Goal: Communication & Community: Answer question/provide support

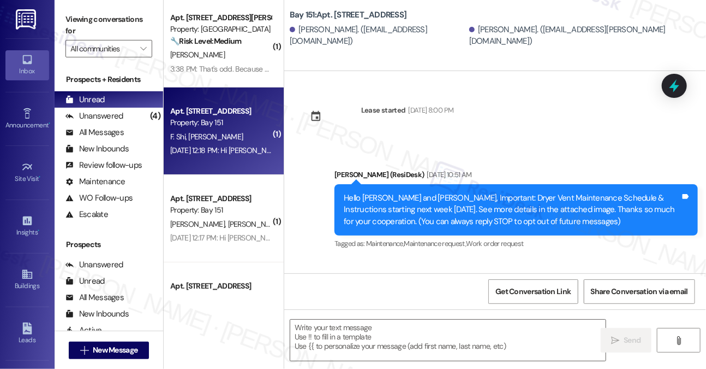
scroll to position [13084, 0]
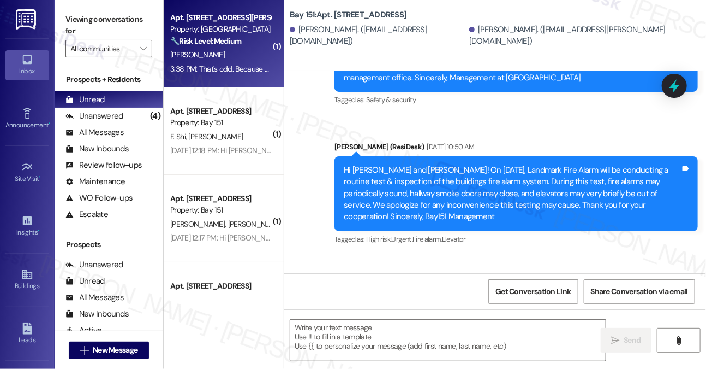
click at [241, 76] on div "Apt. B2177, [STREET_ADDRESS][PERSON_NAME] Property: [GEOGRAPHIC_DATA] 🔧 Risk Le…" at bounding box center [224, 43] width 120 height 87
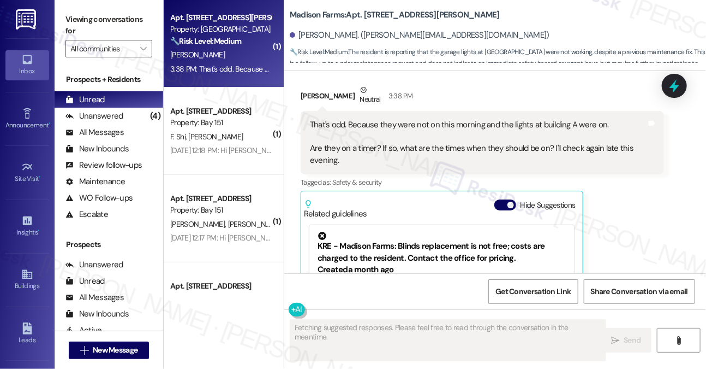
scroll to position [2085, 0]
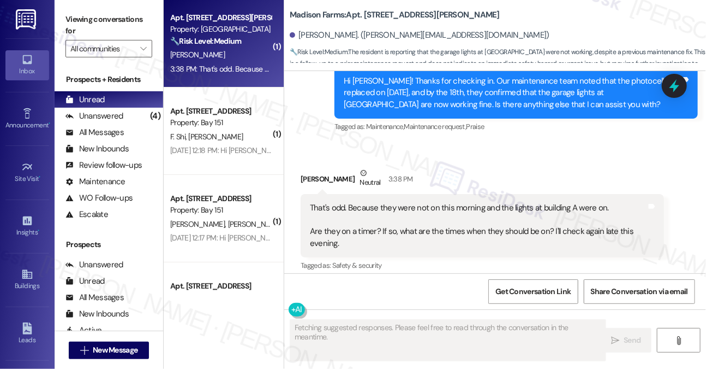
click at [415, 202] on div "That's odd. Because they were not on this morning and the lights at building A …" at bounding box center [478, 225] width 337 height 47
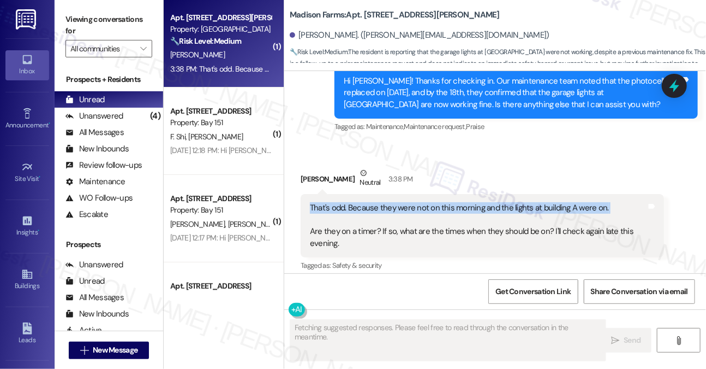
click at [415, 202] on div "That's odd. Because they were not on this morning and the lights at building A …" at bounding box center [478, 225] width 337 height 47
click at [485, 202] on div "That's odd. Because they were not on this morning and the lights at building A …" at bounding box center [478, 225] width 337 height 47
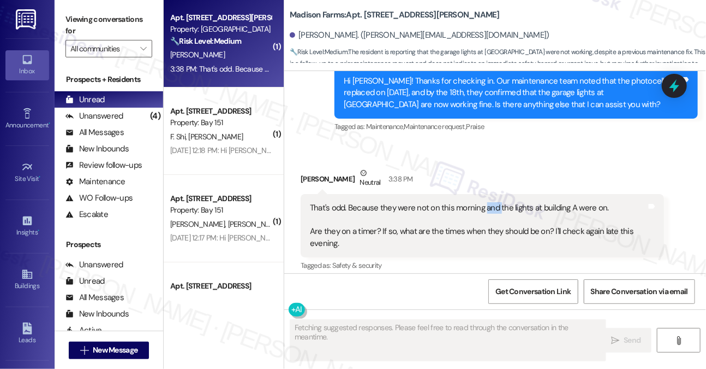
click at [485, 202] on div "That's odd. Because they were not on this morning and the lights at building A …" at bounding box center [478, 225] width 337 height 47
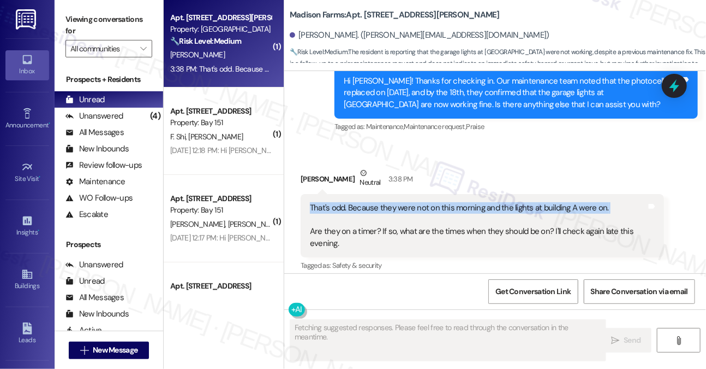
click at [485, 202] on div "That's odd. Because they were not on this morning and the lights at building A …" at bounding box center [478, 225] width 337 height 47
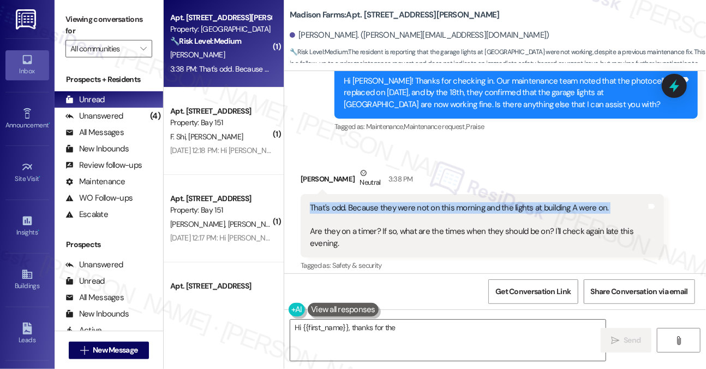
click at [540, 202] on div "That's odd. Because they were not on this morning and the lights at building A …" at bounding box center [478, 225] width 337 height 47
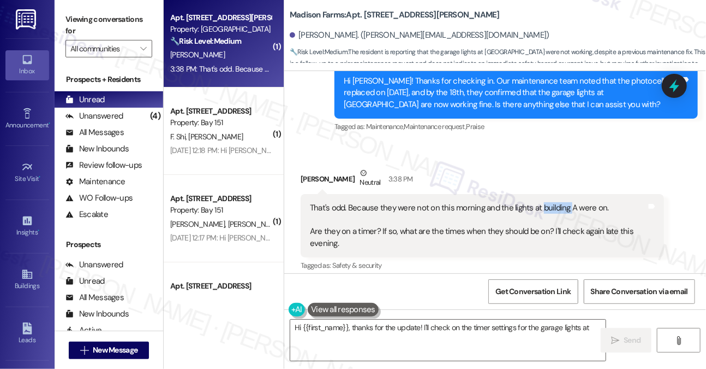
click at [540, 202] on div "That's odd. Because they were not on this morning and the lights at building A …" at bounding box center [478, 225] width 337 height 47
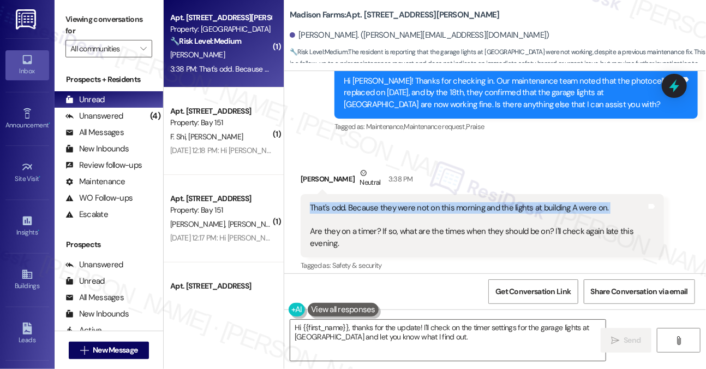
click at [540, 202] on div "That's odd. Because they were not on this morning and the lights at building A …" at bounding box center [478, 225] width 337 height 47
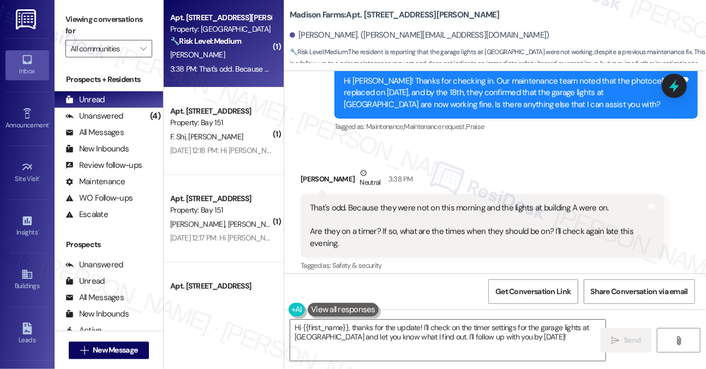
click at [369, 213] on div "That's odd. Because they were not on this morning and the lights at building A …" at bounding box center [478, 225] width 337 height 47
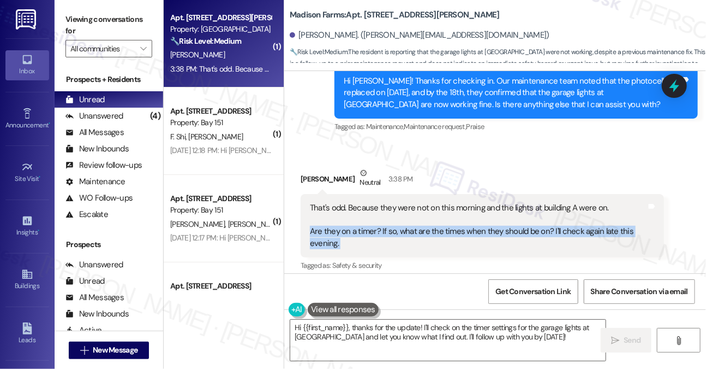
click at [369, 213] on div "That's odd. Because they were not on this morning and the lights at building A …" at bounding box center [478, 225] width 337 height 47
click at [354, 209] on div "That's odd. Because they were not on this morning and the lights at building A …" at bounding box center [478, 225] width 337 height 47
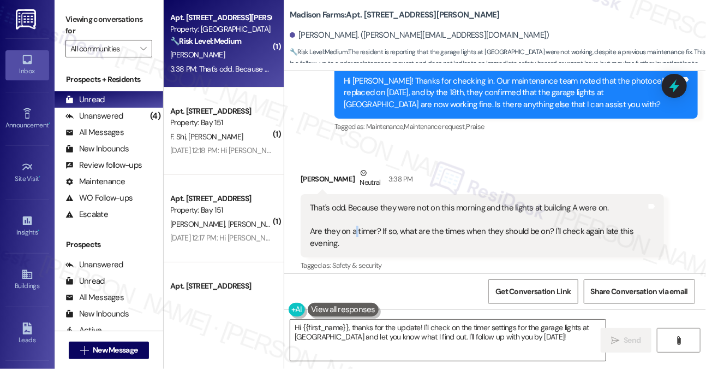
click at [354, 209] on div "That's odd. Because they were not on this morning and the lights at building A …" at bounding box center [478, 225] width 337 height 47
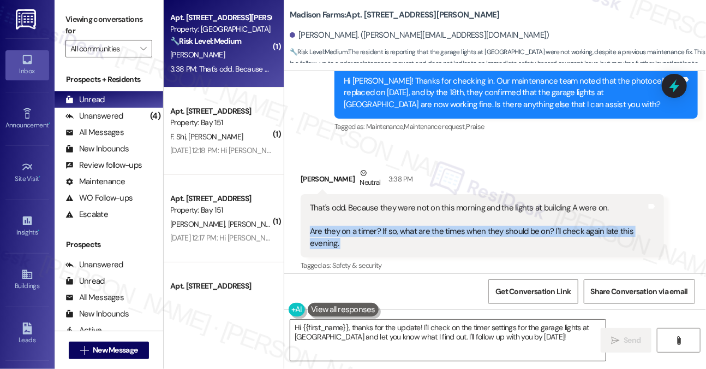
click at [354, 209] on div "That's odd. Because they were not on this morning and the lights at building A …" at bounding box center [478, 225] width 337 height 47
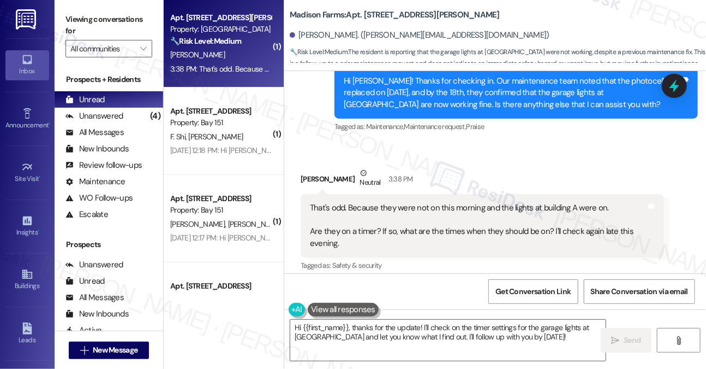
click at [388, 202] on div "That's odd. Because they were not on this morning and the lights at building A …" at bounding box center [478, 225] width 337 height 47
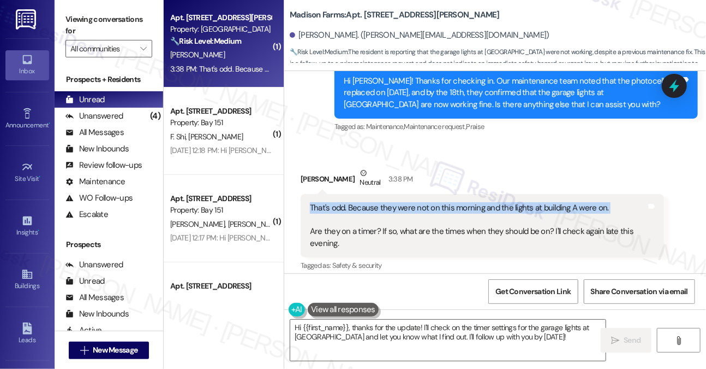
click at [388, 202] on div "That's odd. Because they were not on this morning and the lights at building A …" at bounding box center [478, 225] width 337 height 47
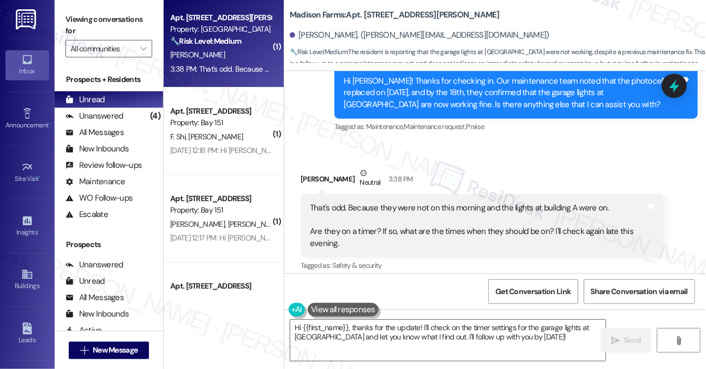
click at [345, 213] on div "That's odd. Because they were not on this morning and the lights at building A …" at bounding box center [478, 225] width 337 height 47
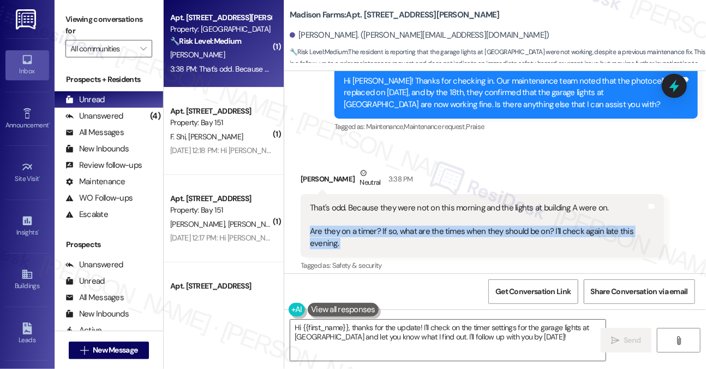
click at [345, 213] on div "That's odd. Because they were not on this morning and the lights at building A …" at bounding box center [478, 225] width 337 height 47
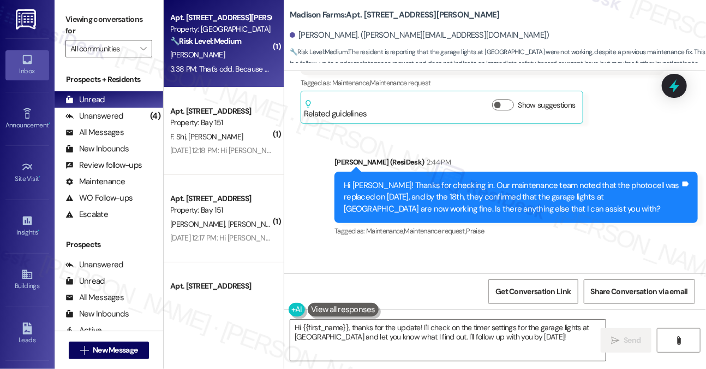
scroll to position [1976, 0]
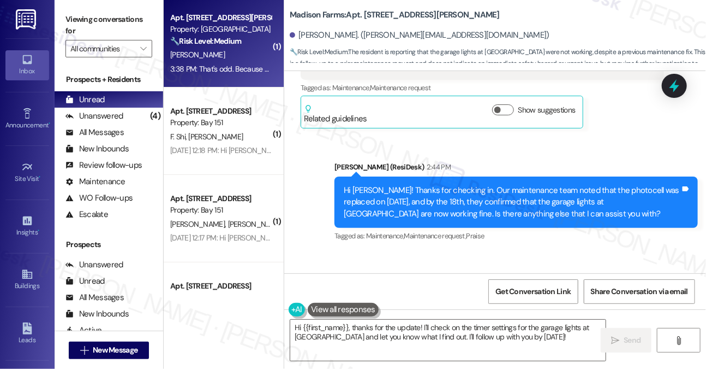
click at [372, 185] on div "Hi [PERSON_NAME]! Thanks for checking in. Our maintenance team noted that the p…" at bounding box center [512, 202] width 337 height 35
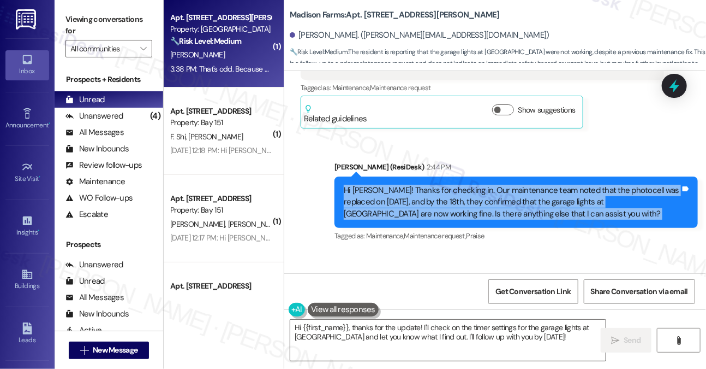
click at [372, 185] on div "Hi [PERSON_NAME]! Thanks for checking in. Our maintenance team noted that the p…" at bounding box center [512, 202] width 337 height 35
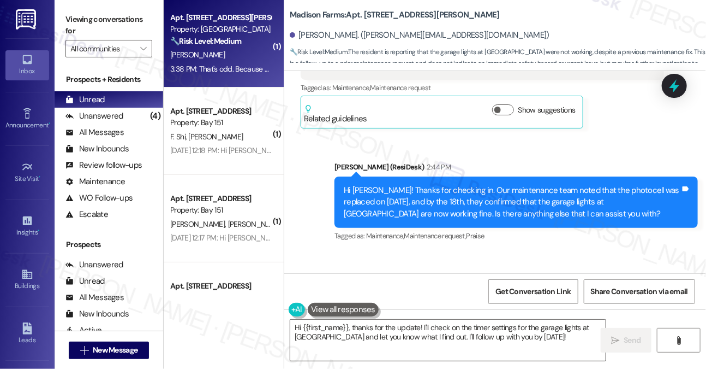
click at [453, 161] on div "[PERSON_NAME] (ResiDesk) 2:44 PM" at bounding box center [517, 168] width 364 height 15
click at [460, 176] on div "Hi [PERSON_NAME]! Thanks for checking in. Our maintenance team noted that the p…" at bounding box center [517, 201] width 364 height 51
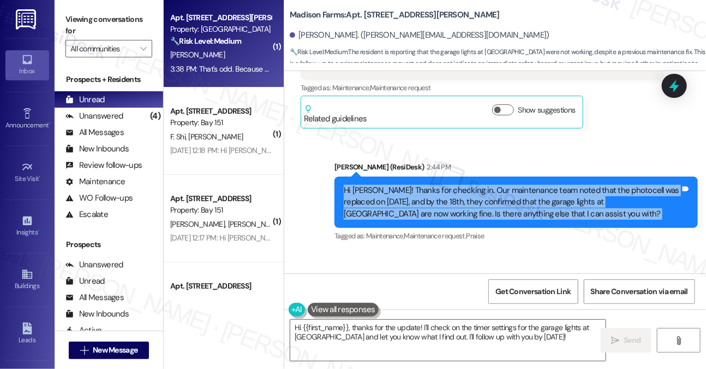
click at [460, 176] on div "Hi [PERSON_NAME]! Thanks for checking in. Our maintenance team noted that the p…" at bounding box center [517, 201] width 364 height 51
click at [457, 185] on div "Hi [PERSON_NAME]! Thanks for checking in. Our maintenance team noted that the p…" at bounding box center [512, 202] width 337 height 35
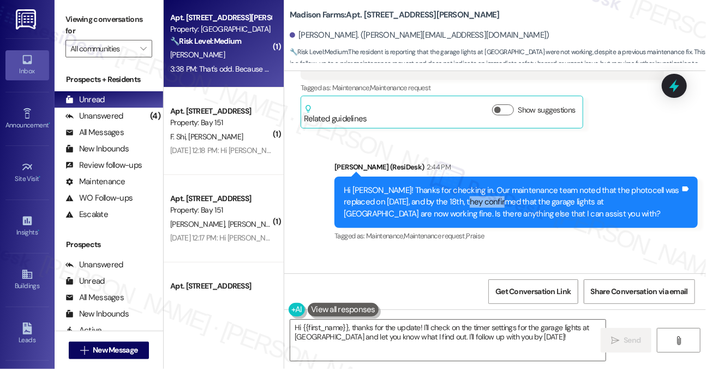
click at [457, 185] on div "Hi [PERSON_NAME]! Thanks for checking in. Our maintenance team noted that the p…" at bounding box center [512, 202] width 337 height 35
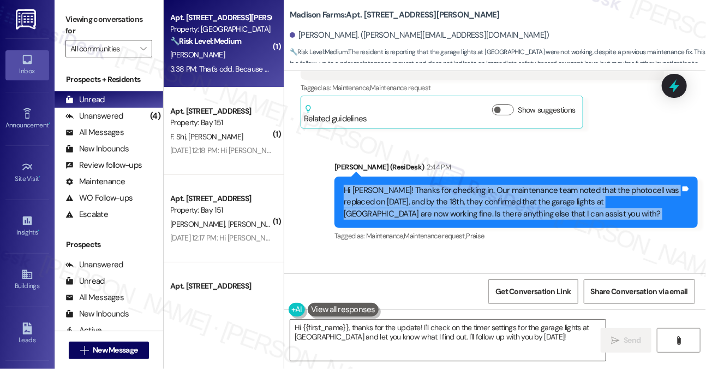
click at [457, 185] on div "Hi [PERSON_NAME]! Thanks for checking in. Our maintenance team noted that the p…" at bounding box center [512, 202] width 337 height 35
click at [512, 185] on div "Hi [PERSON_NAME]! Thanks for checking in. Our maintenance team noted that the p…" at bounding box center [512, 202] width 337 height 35
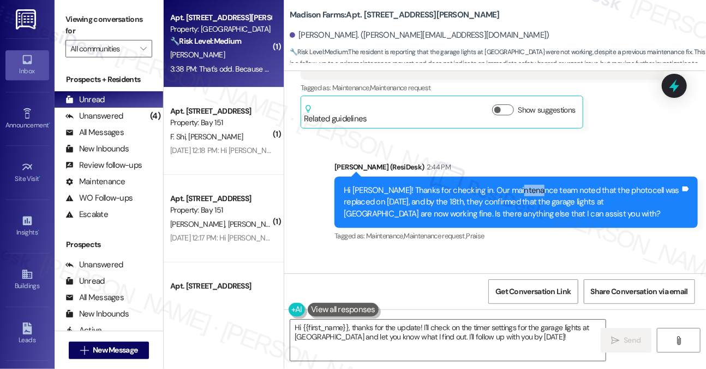
click at [512, 185] on div "Hi [PERSON_NAME]! Thanks for checking in. Our maintenance team noted that the p…" at bounding box center [512, 202] width 337 height 35
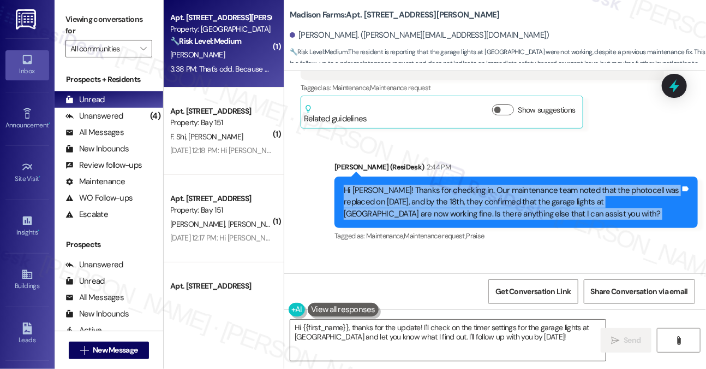
click at [512, 185] on div "Hi [PERSON_NAME]! Thanks for checking in. Our maintenance team noted that the p…" at bounding box center [512, 202] width 337 height 35
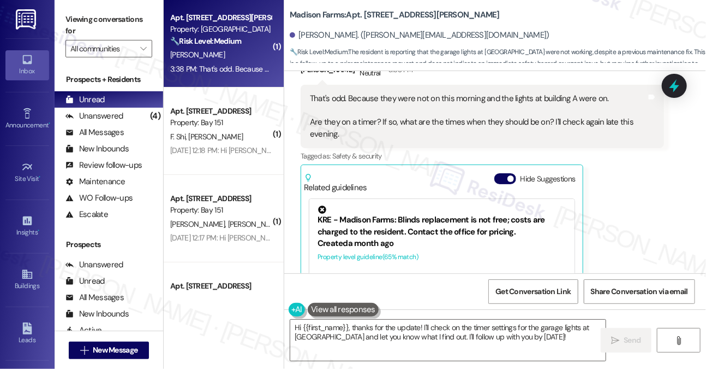
scroll to position [2140, 0]
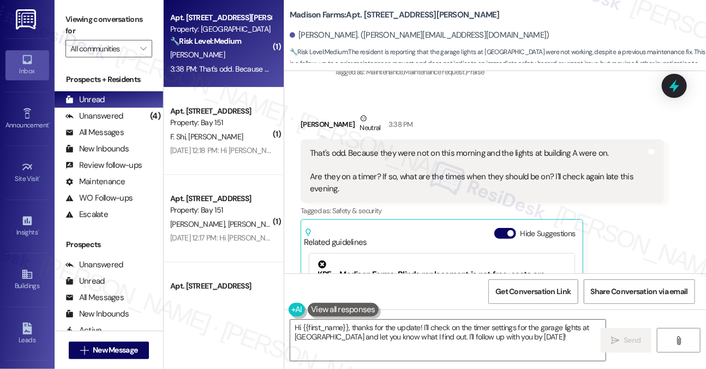
click at [424, 147] on div "That's odd. Because they were not on this morning and the lights at building A …" at bounding box center [478, 170] width 337 height 47
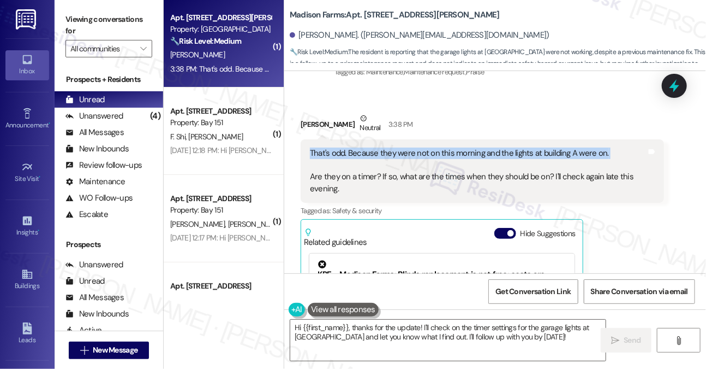
click at [424, 147] on div "That's odd. Because they were not on this morning and the lights at building A …" at bounding box center [478, 170] width 337 height 47
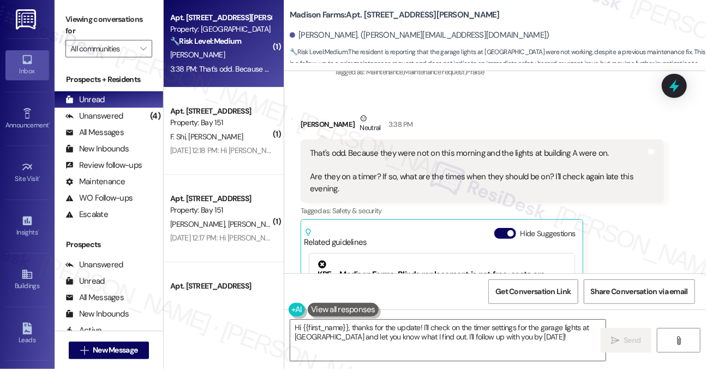
click at [85, 13] on label "Viewing conversations for" at bounding box center [109, 25] width 87 height 29
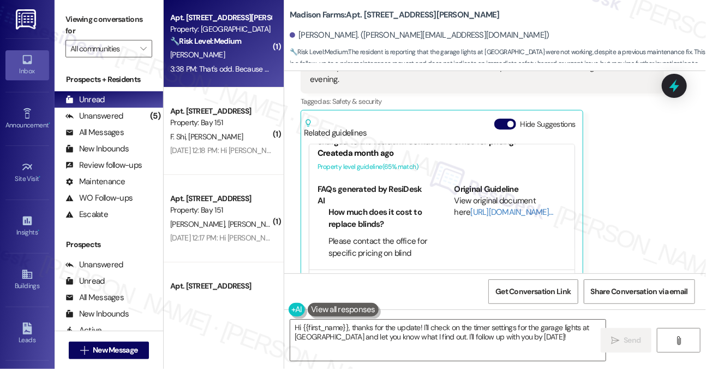
scroll to position [55, 0]
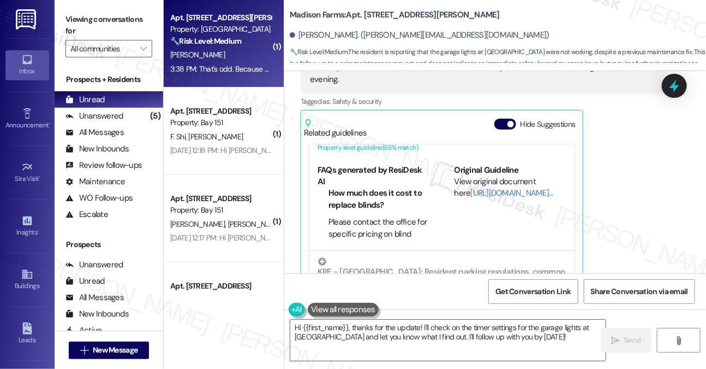
click at [83, 19] on label "Viewing conversations for" at bounding box center [109, 25] width 87 height 29
click at [426, 344] on textarea "Hi {{first_name}}, thanks for the update! I'll check on the timer settings for …" at bounding box center [448, 339] width 316 height 41
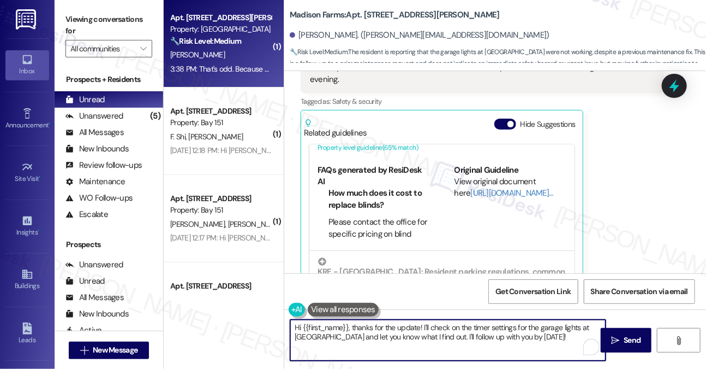
click at [426, 344] on textarea "Hi {{first_name}}, thanks for the update! I'll check on the timer settings for …" at bounding box center [448, 339] width 316 height 41
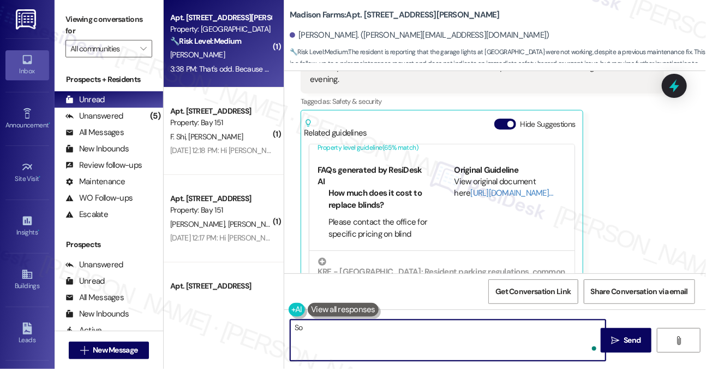
type textarea "S"
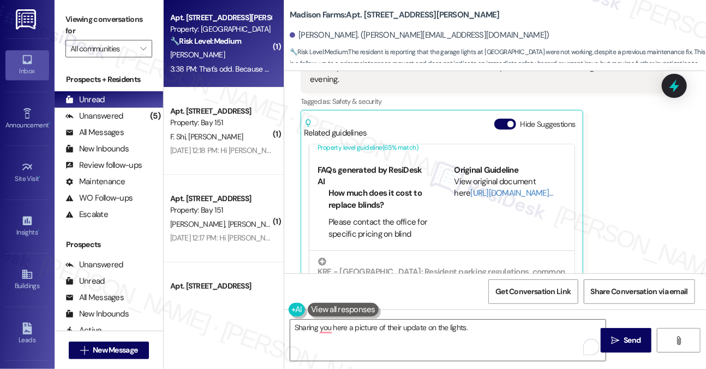
click at [341, 305] on button at bounding box center [343, 309] width 71 height 14
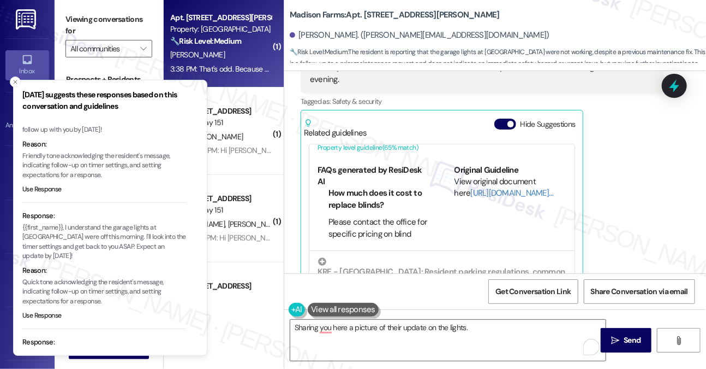
scroll to position [0, 0]
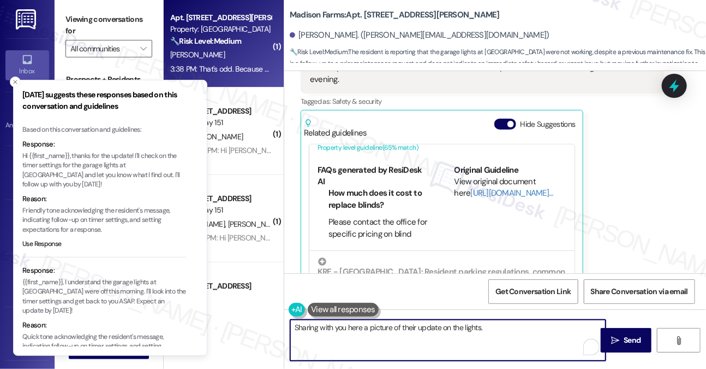
click at [506, 328] on textarea "Sharing with you here a picture of their update on the lights." at bounding box center [448, 339] width 316 height 41
drag, startPoint x: 393, startPoint y: 327, endPoint x: 491, endPoint y: 328, distance: 98.3
click at [491, 328] on textarea "Sharing with you here a picture of their update on the lights." at bounding box center [448, 339] width 316 height 41
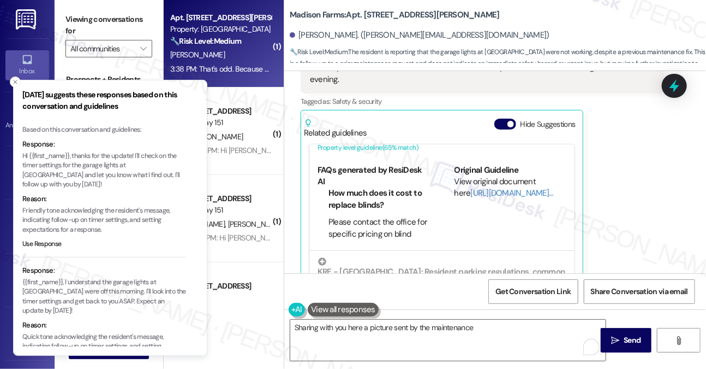
click at [124, 170] on p "Hi {{first_name}}, thanks for the update! I'll check on the timer settings for …" at bounding box center [104, 170] width 164 height 38
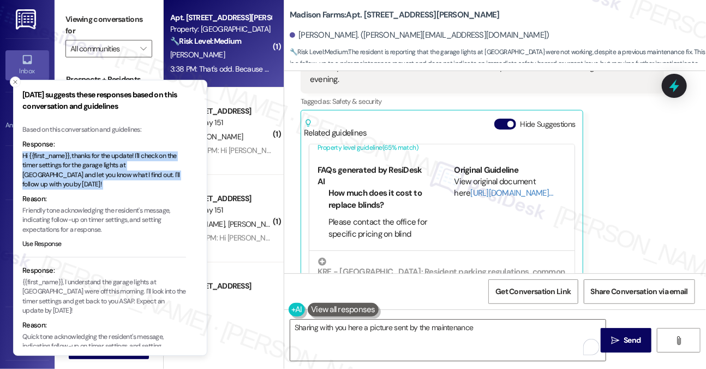
click at [124, 170] on p "Hi {{first_name}}, thanks for the update! I'll check on the timer settings for …" at bounding box center [104, 170] width 164 height 38
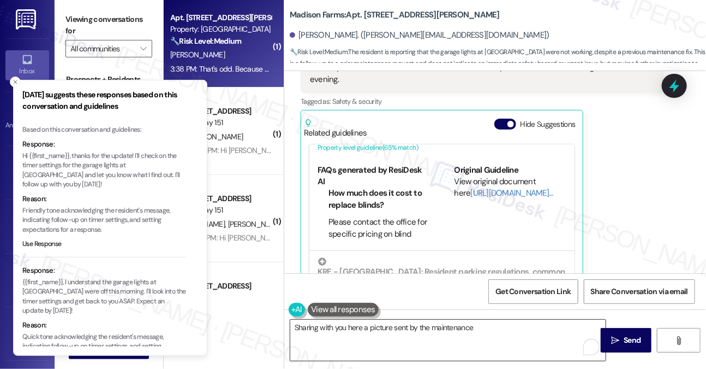
click at [430, 320] on textarea "Sharing with you here a picture sent by the maintenance" at bounding box center [448, 339] width 316 height 41
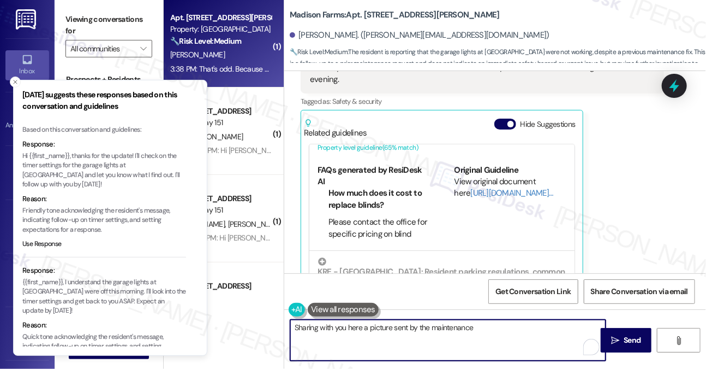
click at [430, 320] on textarea "Sharing with you here a picture sent by the maintenance" at bounding box center [448, 339] width 316 height 41
click at [471, 328] on textarea "Sharing with you here a picture sent by the maintenance" at bounding box center [448, 339] width 316 height 41
click at [487, 329] on textarea "Sharing with you here a picture sent by the maintenance" at bounding box center [448, 339] width 316 height 41
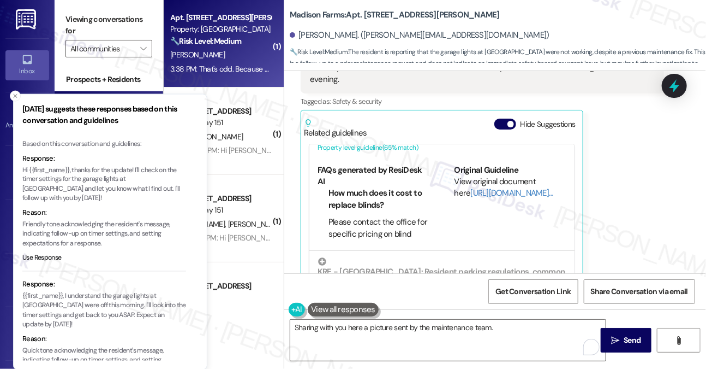
drag, startPoint x: 93, startPoint y: 157, endPoint x: 122, endPoint y: 171, distance: 32.7
click at [122, 171] on p "Hi {{first_name}}, thanks for the update! I'll check on the timer settings for …" at bounding box center [104, 184] width 164 height 38
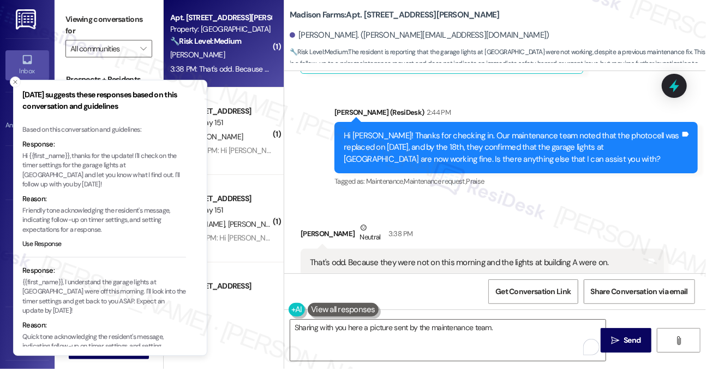
scroll to position [2140, 0]
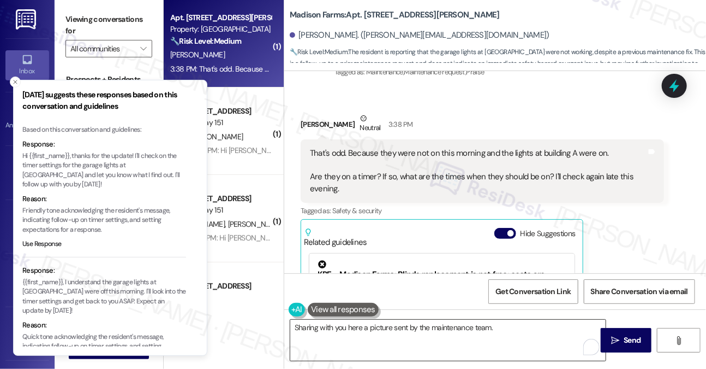
click at [527, 334] on textarea "Sharing with you here a picture sent by the maintenance team." at bounding box center [448, 339] width 316 height 41
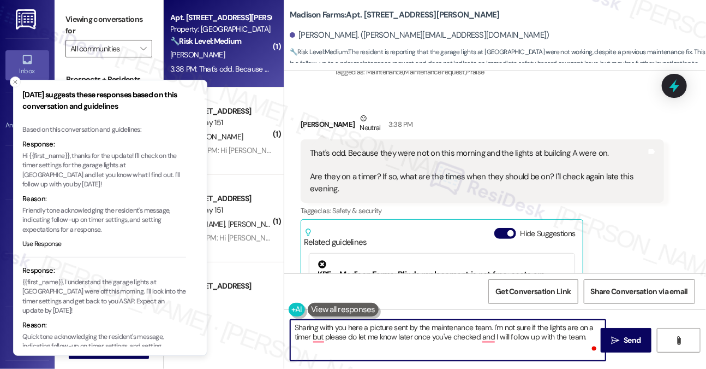
type textarea "Sharing with you here a picture sent by the maintenance team. I'm not sure if t…"
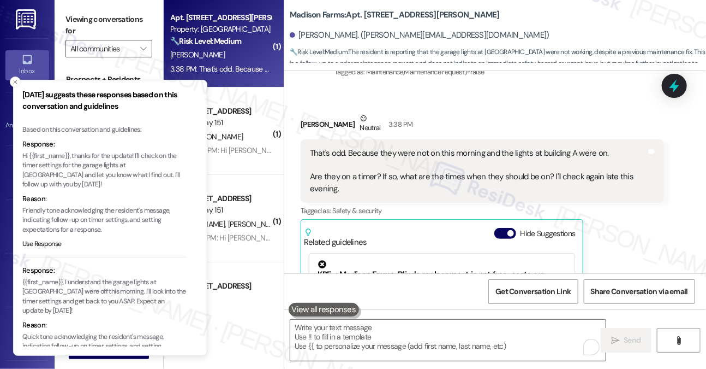
click at [74, 120] on div "[DATE] suggests these responses based on this conversation and guidelines Based…" at bounding box center [104, 218] width 164 height 258
click at [396, 338] on textarea "To enrich screen reader interactions, please activate Accessibility in Grammarl…" at bounding box center [448, 339] width 316 height 41
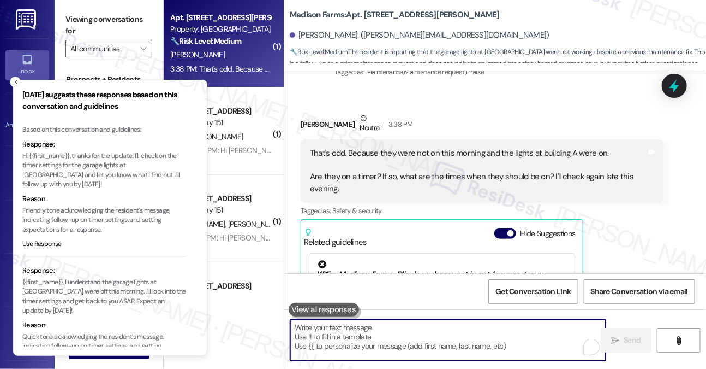
paste textarea "I’m sharing a picture from the maintenance team here. I’m not certain if the li…"
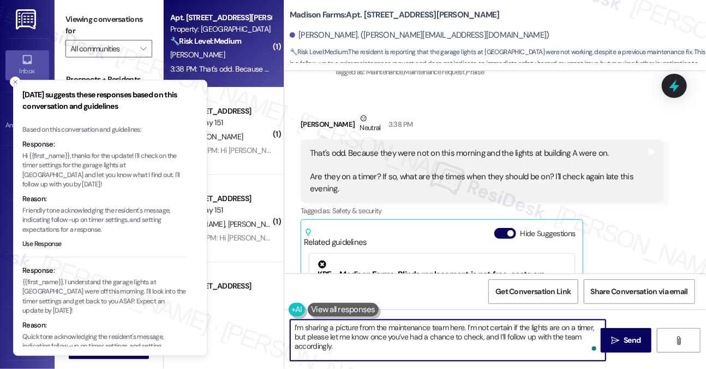
click at [463, 326] on textarea "I’m sharing a picture from the maintenance team here. I’m not certain if the li…" at bounding box center [448, 339] width 316 height 41
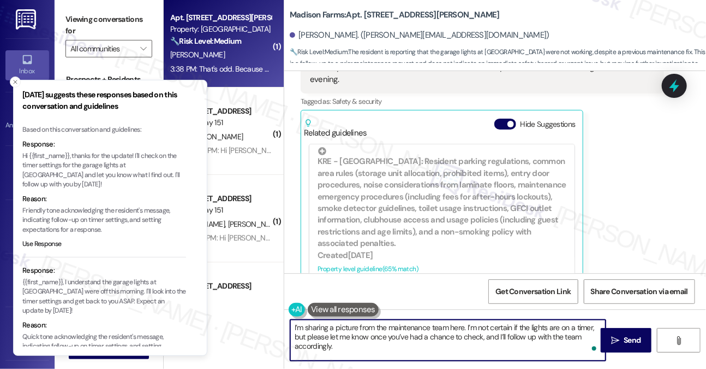
click at [499, 326] on textarea "I’m sharing a picture from the maintenance team here. I’m not certain if the li…" at bounding box center [448, 339] width 316 height 41
click at [465, 341] on textarea "I’m sharing a picture from the maintenance team here. I’m not certain if the li…" at bounding box center [448, 339] width 316 height 41
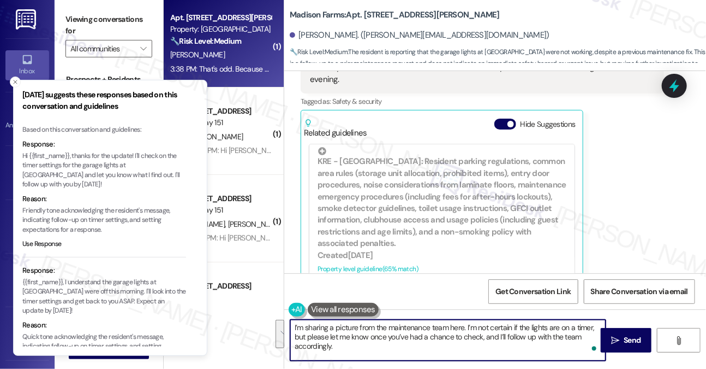
click at [393, 351] on textarea "I’m sharing a picture from the maintenance team here. I’m not certain if the li…" at bounding box center [448, 339] width 316 height 41
click at [424, 338] on textarea "I’m sharing a picture from the maintenance team here. I’m not certain if the li…" at bounding box center [448, 339] width 316 height 41
click at [434, 338] on textarea "I’m sharing a picture from the maintenance team here. I’m not certain if the li…" at bounding box center [448, 339] width 316 height 41
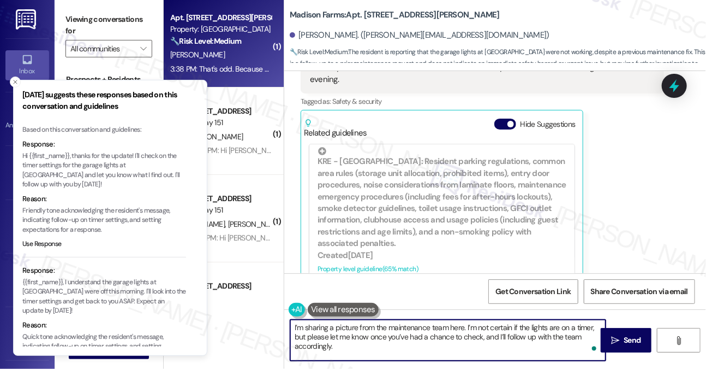
click at [498, 346] on textarea "I’m sharing a picture from the maintenance team here. I’m not certain if the li…" at bounding box center [448, 339] width 316 height 41
drag, startPoint x: 426, startPoint y: 349, endPoint x: 294, endPoint y: 349, distance: 131.6
click at [294, 349] on textarea "I’m sharing a picture from the maintenance team here. I’m not certain if the li…" at bounding box center [448, 339] width 316 height 41
type textarea "I’m sharing a picture from the maintenance team here. I’m not certain if the li…"
click at [507, 118] on button "Hide Suggestions" at bounding box center [506, 123] width 22 height 11
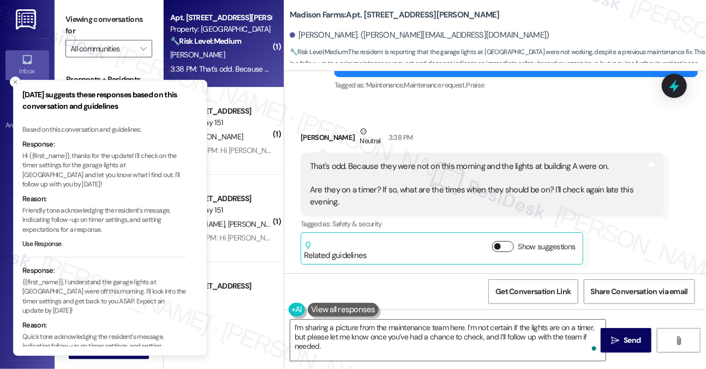
scroll to position [2102, 0]
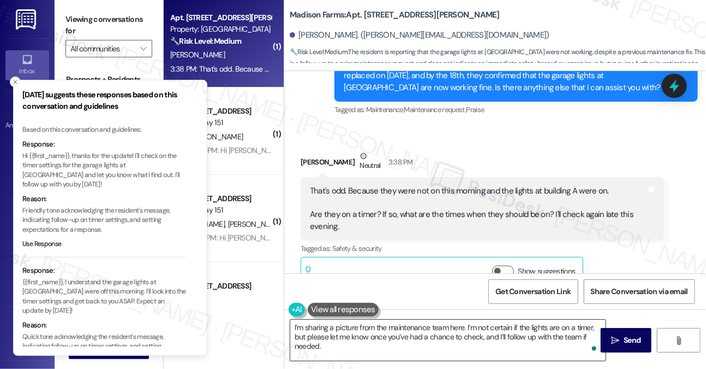
click at [410, 339] on textarea "I’m sharing a picture from the maintenance team here. I’m not certain if the li…" at bounding box center [448, 339] width 316 height 41
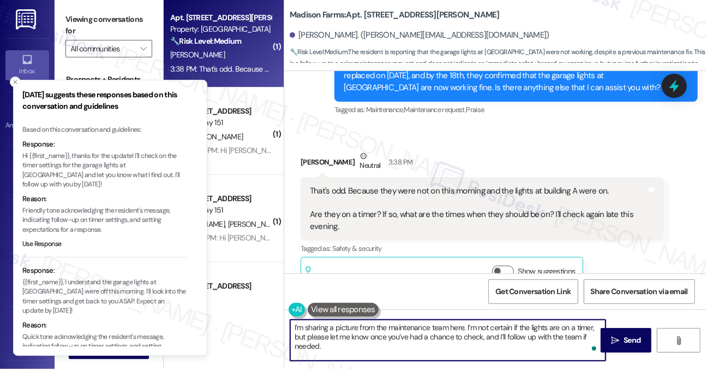
click at [410, 339] on textarea "I’m sharing a picture from the maintenance team here. I’m not certain if the li…" at bounding box center [448, 339] width 316 height 41
click at [445, 344] on textarea "I’m sharing a picture from the maintenance team here. I’m not certain if the li…" at bounding box center [448, 339] width 316 height 41
click at [502, 332] on textarea "I’m sharing a picture from the maintenance team here. I’m not certain if the li…" at bounding box center [448, 339] width 316 height 41
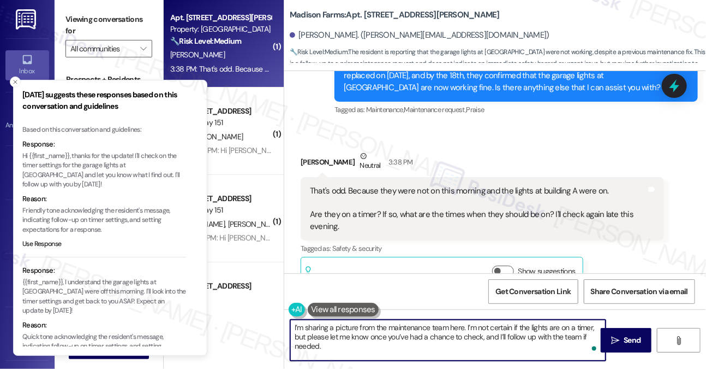
click at [502, 332] on textarea "I’m sharing a picture from the maintenance team here. I’m not certain if the li…" at bounding box center [448, 339] width 316 height 41
click at [485, 336] on textarea "I’m sharing a picture from the maintenance team here. I’m not certain if the li…" at bounding box center [448, 339] width 316 height 41
click at [548, 343] on textarea "I’m sharing a picture from the maintenance team here. I’m not certain if the li…" at bounding box center [448, 339] width 316 height 41
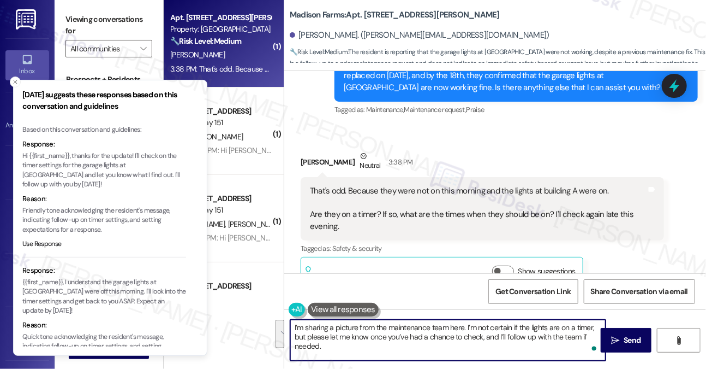
click at [556, 341] on textarea "I’m sharing a picture from the maintenance team here. I’m not certain if the li…" at bounding box center [448, 339] width 316 height 41
drag, startPoint x: 558, startPoint y: 346, endPoint x: 580, endPoint y: 336, distance: 23.9
click at [580, 336] on textarea "I’m sharing a picture from the maintenance team here. I’m not certain if the li…" at bounding box center [448, 339] width 316 height 41
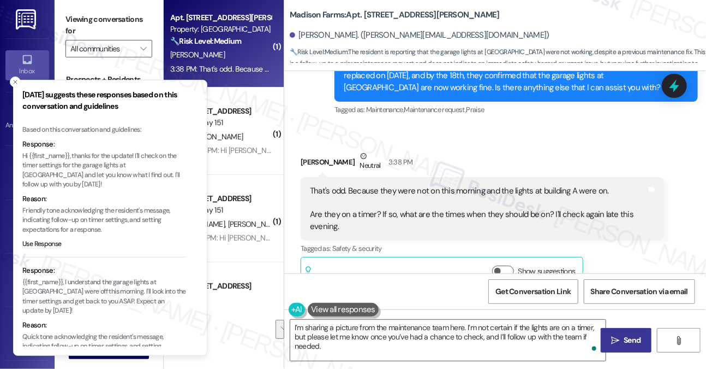
click at [609, 331] on button " Send" at bounding box center [626, 340] width 51 height 25
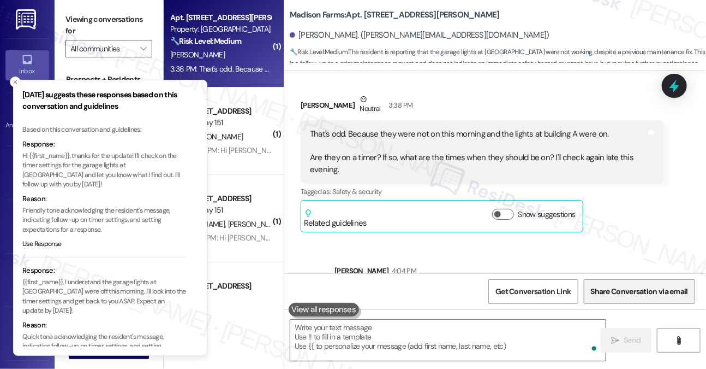
scroll to position [2201, 0]
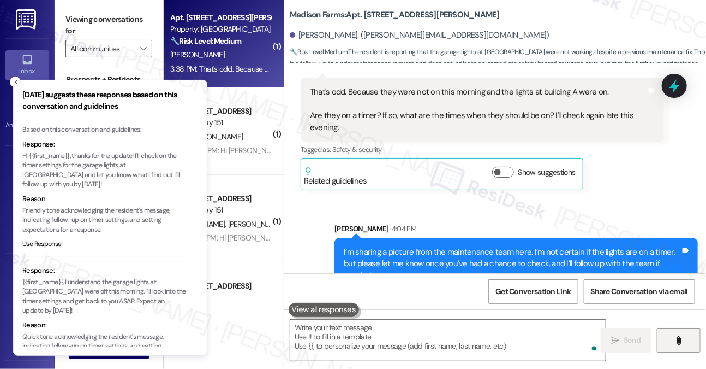
click at [691, 334] on button "" at bounding box center [679, 340] width 44 height 25
click at [13, 79] on icon "Close toast" at bounding box center [15, 82] width 7 height 7
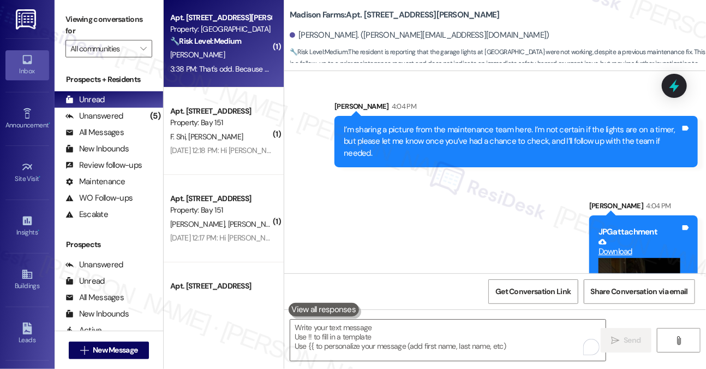
scroll to position [2424, 0]
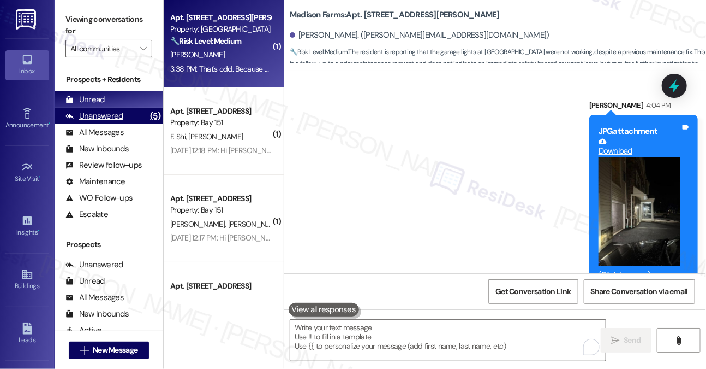
click at [123, 115] on div "Unanswered (5)" at bounding box center [109, 116] width 109 height 16
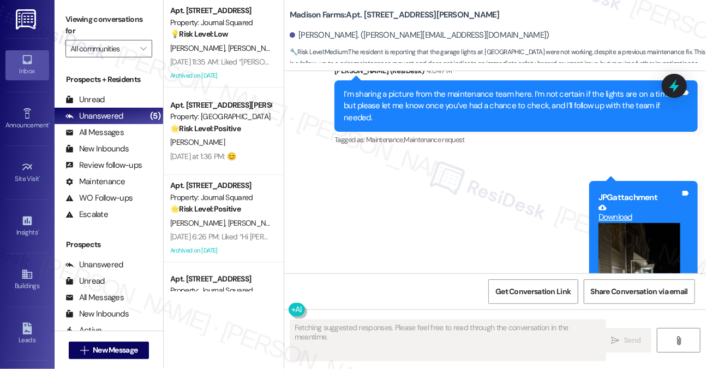
scroll to position [2463, 0]
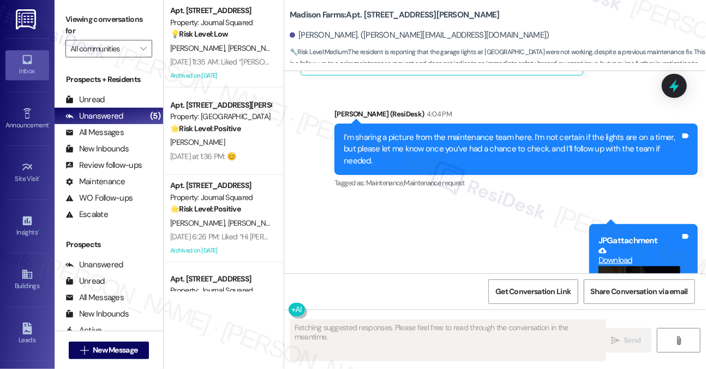
click at [489, 132] on div "I’m sharing a picture from the maintenance team here. I’m not certain if the li…" at bounding box center [512, 149] width 337 height 35
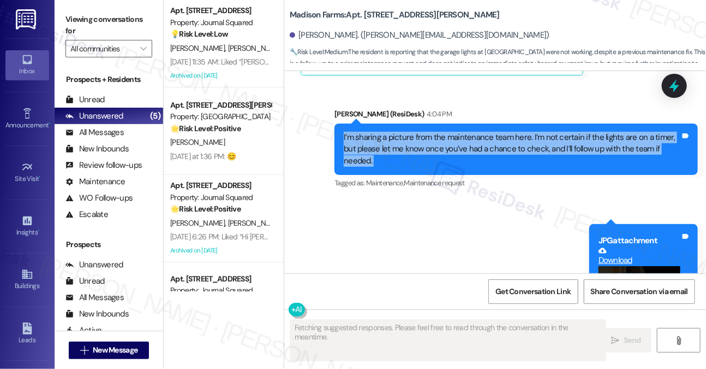
click at [489, 132] on div "I’m sharing a picture from the maintenance team here. I’m not certain if the li…" at bounding box center [512, 149] width 337 height 35
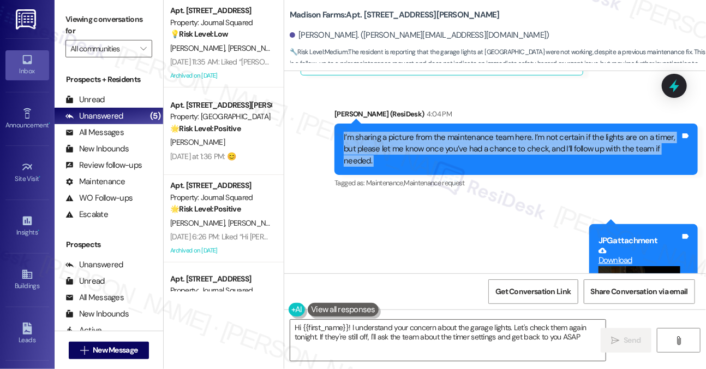
type textarea "Hi {{first_name}}! I understand your concern about the garage lights. Let's che…"
click at [463, 132] on div "I’m sharing a picture from the maintenance team here. I’m not certain if the li…" at bounding box center [512, 149] width 337 height 35
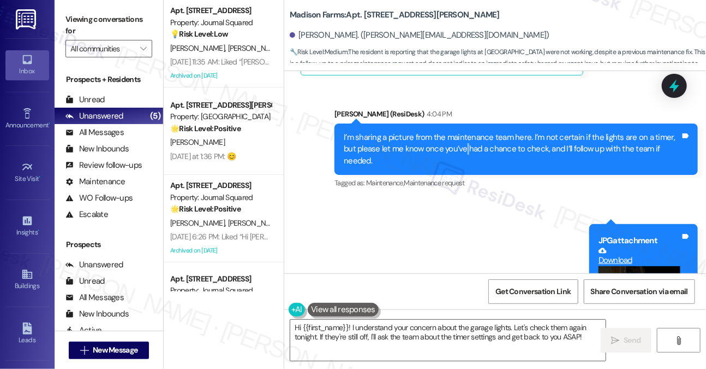
click at [463, 132] on div "I’m sharing a picture from the maintenance team here. I’m not certain if the li…" at bounding box center [512, 149] width 337 height 35
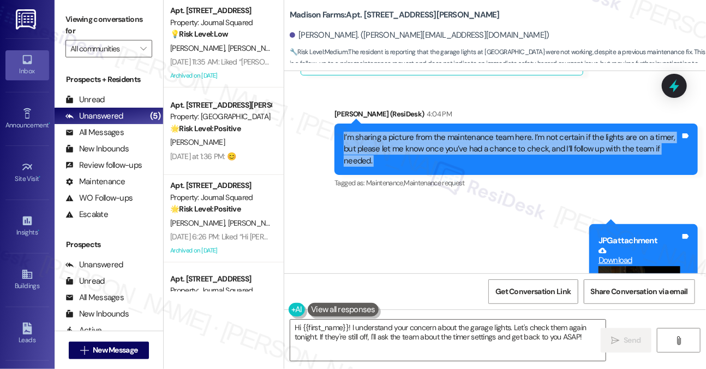
click at [463, 132] on div "I’m sharing a picture from the maintenance team here. I’m not certain if the li…" at bounding box center [512, 149] width 337 height 35
click at [406, 132] on div "I’m sharing a picture from the maintenance team here. I’m not certain if the li…" at bounding box center [512, 149] width 337 height 35
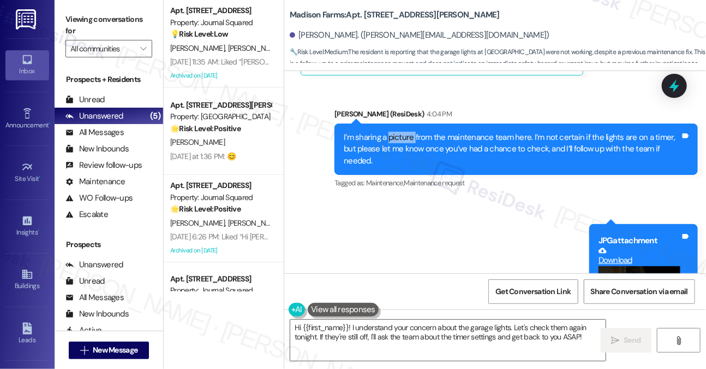
click at [406, 132] on div "I’m sharing a picture from the maintenance team here. I’m not certain if the li…" at bounding box center [512, 149] width 337 height 35
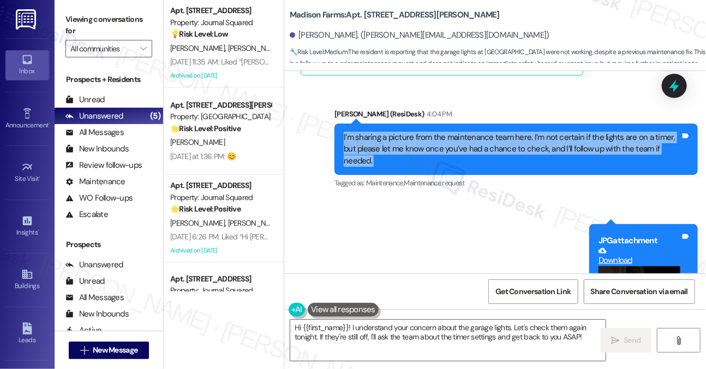
click at [406, 132] on div "I’m sharing a picture from the maintenance team here. I’m not certain if the li…" at bounding box center [512, 149] width 337 height 35
click at [505, 132] on div "I’m sharing a picture from the maintenance team here. I’m not certain if the li…" at bounding box center [512, 149] width 337 height 35
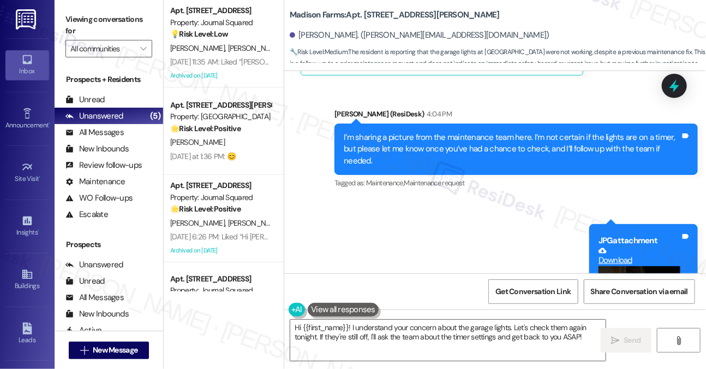
click at [505, 132] on div "I’m sharing a picture from the maintenance team here. I’m not certain if the li…" at bounding box center [512, 149] width 337 height 35
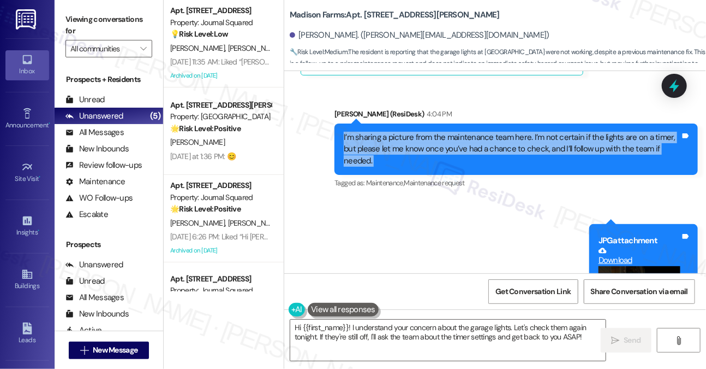
click at [505, 132] on div "I’m sharing a picture from the maintenance team here. I’m not certain if the li…" at bounding box center [512, 149] width 337 height 35
click at [536, 132] on div "I’m sharing a picture from the maintenance team here. I’m not certain if the li…" at bounding box center [512, 149] width 337 height 35
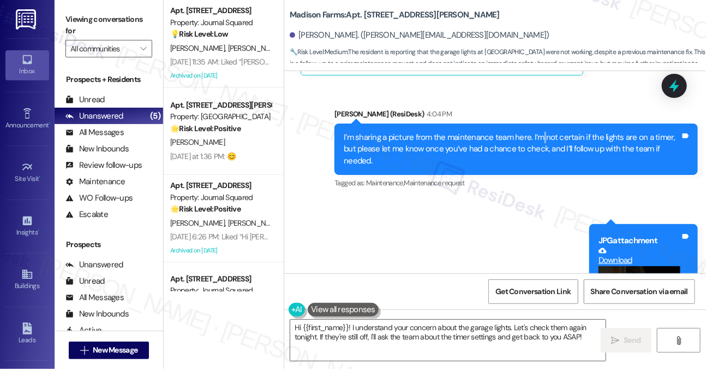
click at [536, 132] on div "I’m sharing a picture from the maintenance team here. I’m not certain if the li…" at bounding box center [512, 149] width 337 height 35
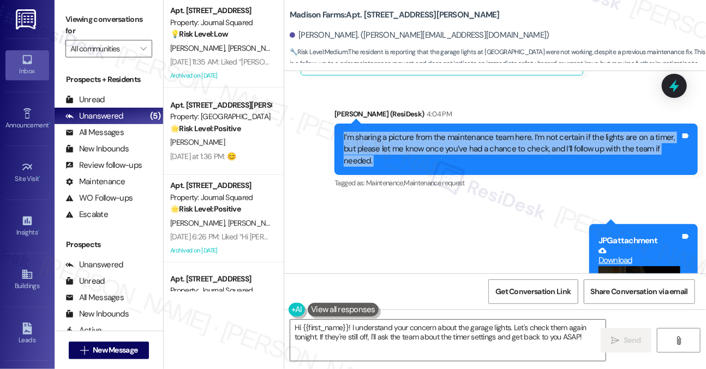
click at [536, 132] on div "I’m sharing a picture from the maintenance team here. I’m not certain if the li…" at bounding box center [512, 149] width 337 height 35
click at [447, 132] on div "I’m sharing a picture from the maintenance team here. I’m not certain if the li…" at bounding box center [512, 149] width 337 height 35
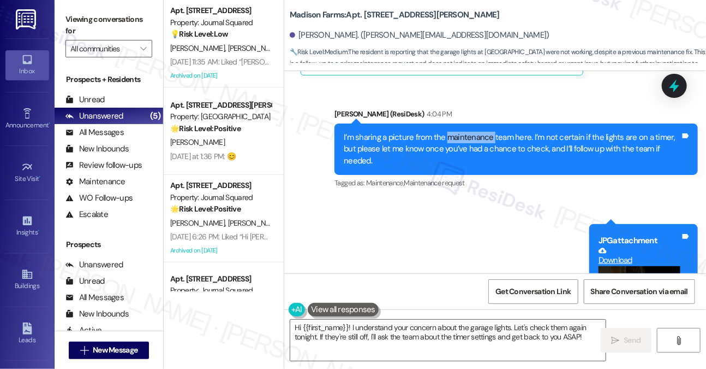
click at [447, 132] on div "I’m sharing a picture from the maintenance team here. I’m not certain if the li…" at bounding box center [512, 149] width 337 height 35
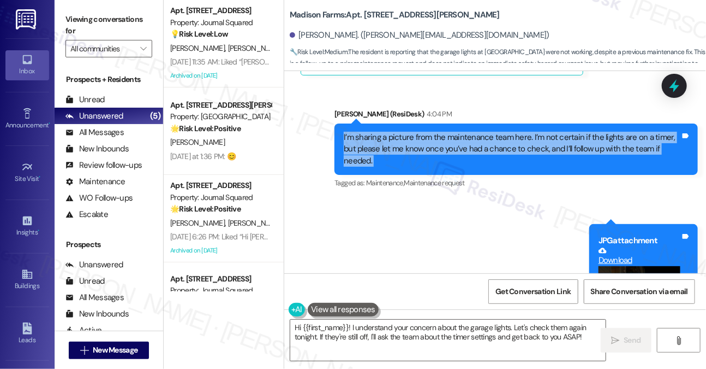
click at [447, 132] on div "I’m sharing a picture from the maintenance team here. I’m not certain if the li…" at bounding box center [512, 149] width 337 height 35
click at [518, 132] on div "I’m sharing a picture from the maintenance team here. I’m not certain if the li…" at bounding box center [512, 149] width 337 height 35
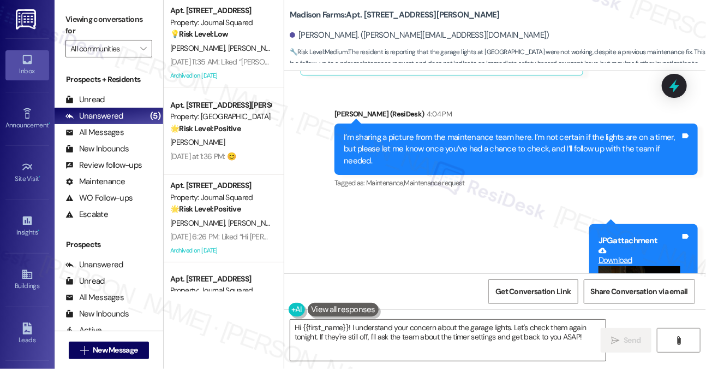
click at [518, 132] on div "I’m sharing a picture from the maintenance team here. I’m not certain if the li…" at bounding box center [512, 149] width 337 height 35
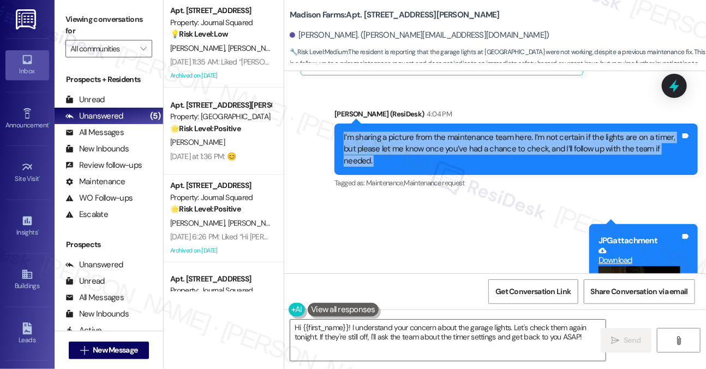
click at [518, 132] on div "I’m sharing a picture from the maintenance team here. I’m not certain if the li…" at bounding box center [512, 149] width 337 height 35
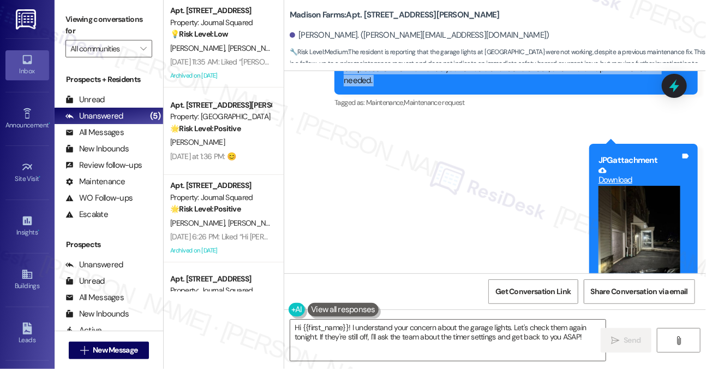
scroll to position [2572, 0]
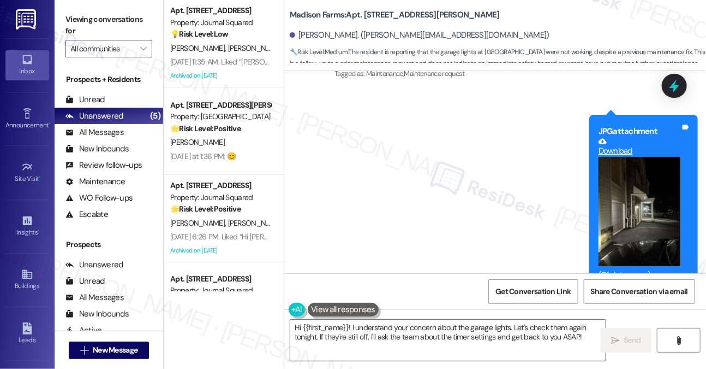
click at [641, 173] on button "Zoom image" at bounding box center [640, 211] width 82 height 109
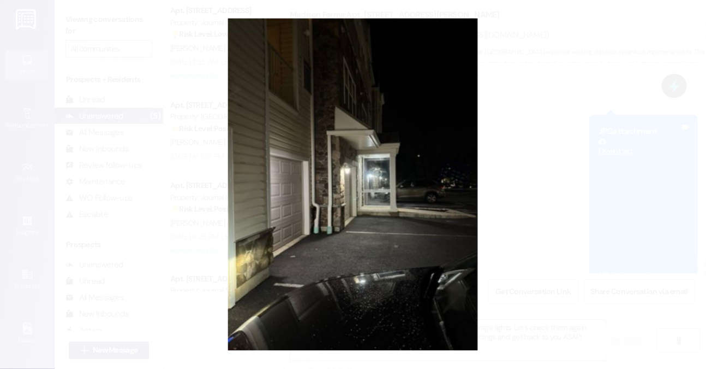
click at [552, 202] on button "Unzoom image" at bounding box center [353, 184] width 706 height 369
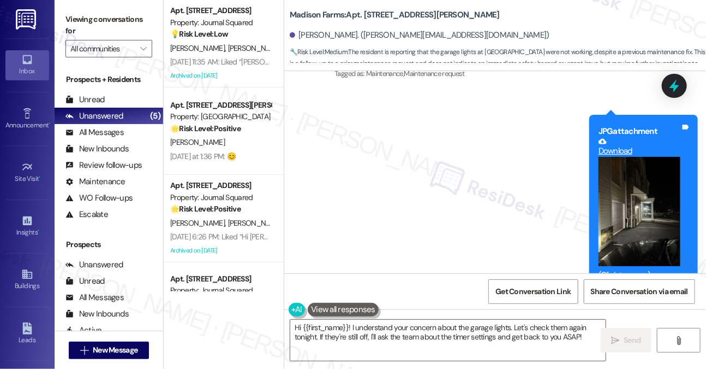
click at [404, 165] on div "Sent via SMS [PERSON_NAME] (ResiDesk) 4:04 PM I’m sharing a picture from the ma…" at bounding box center [495, 135] width 422 height 323
click at [86, 13] on label "Viewing conversations for" at bounding box center [109, 25] width 87 height 29
